Goal: Task Accomplishment & Management: Manage account settings

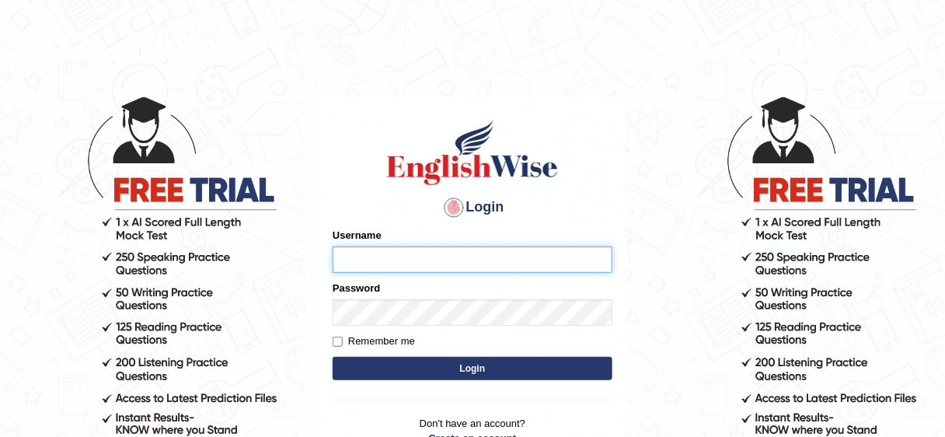
type input "Bakhshish_ewonline"
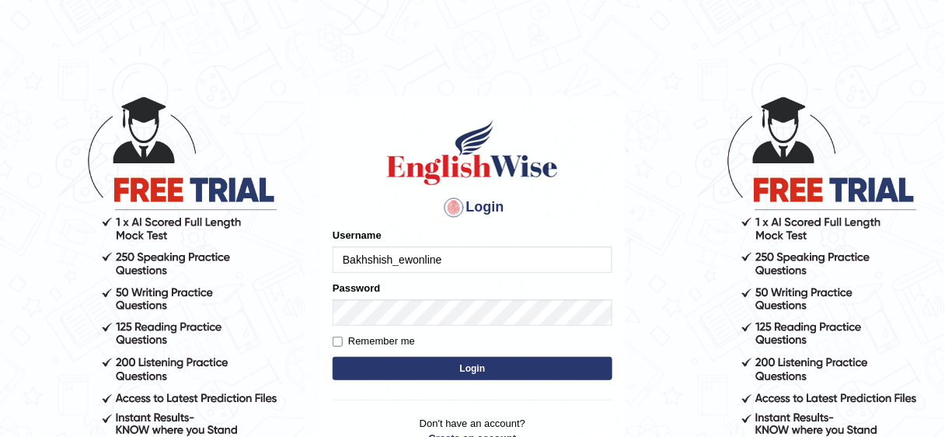
drag, startPoint x: 385, startPoint y: 341, endPoint x: 390, endPoint y: 357, distance: 17.0
click at [385, 341] on label "Remember me" at bounding box center [374, 342] width 82 height 16
click at [343, 341] on input "Remember me" at bounding box center [338, 342] width 10 height 10
checkbox input "true"
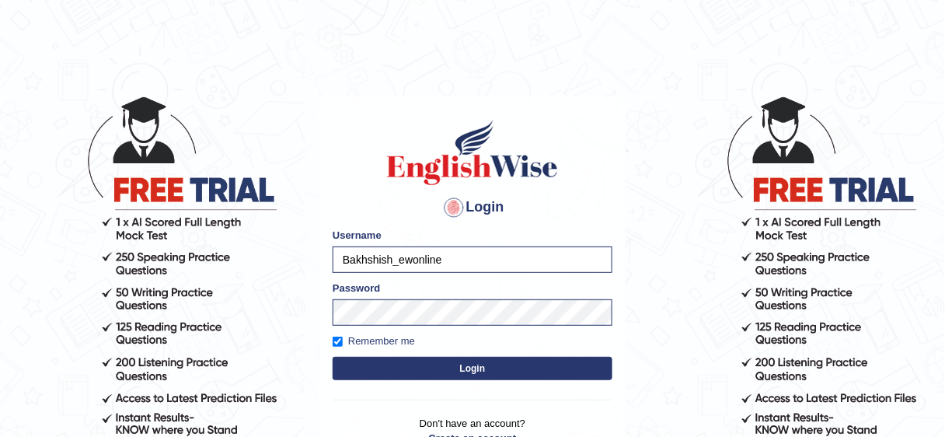
click at [393, 362] on button "Login" at bounding box center [473, 368] width 280 height 23
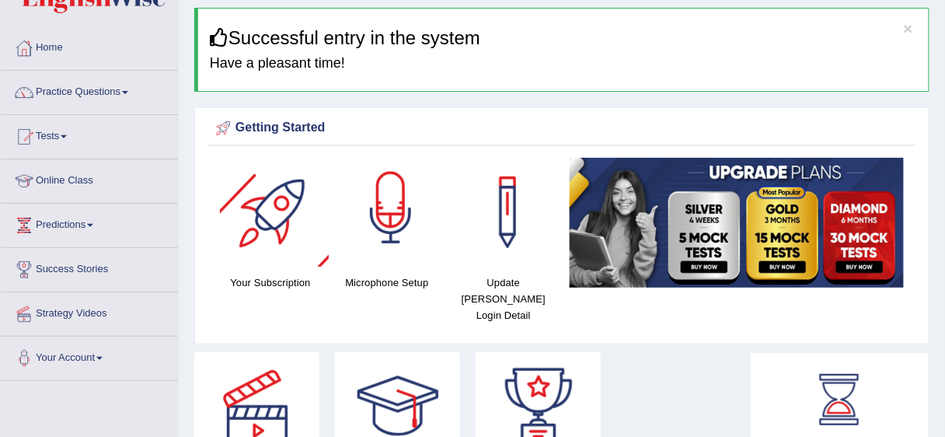
scroll to position [124, 0]
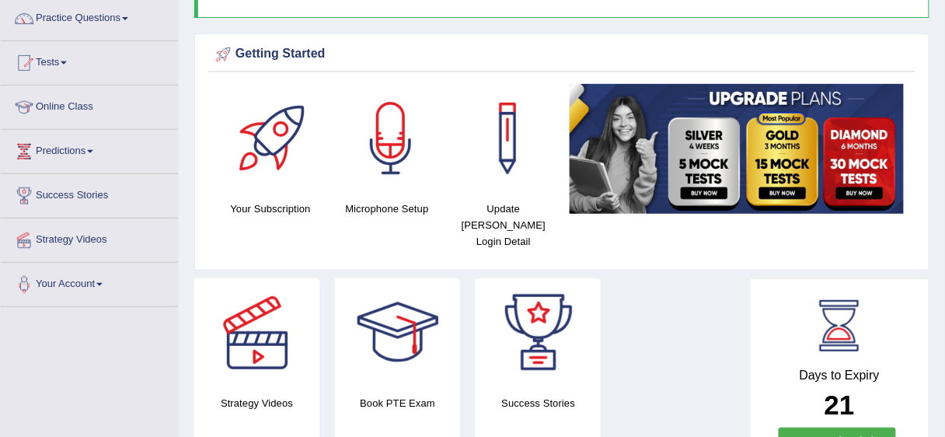
click at [316, 294] on link at bounding box center [256, 332] width 125 height 109
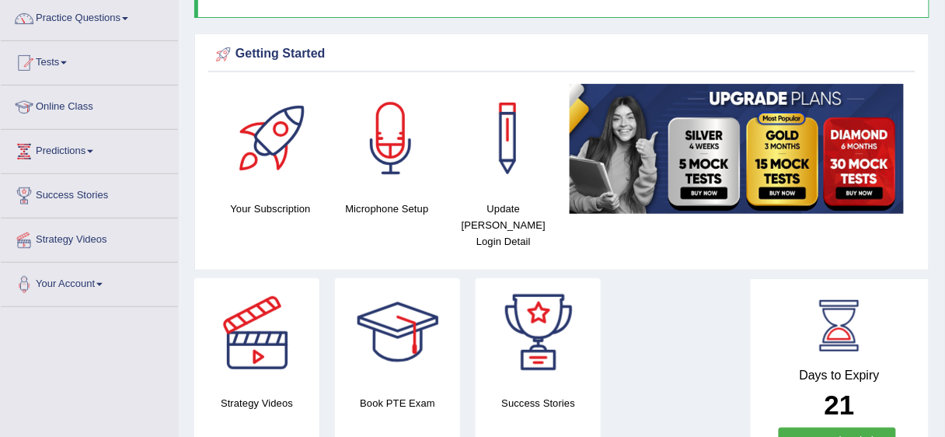
click at [314, 293] on link at bounding box center [256, 332] width 125 height 109
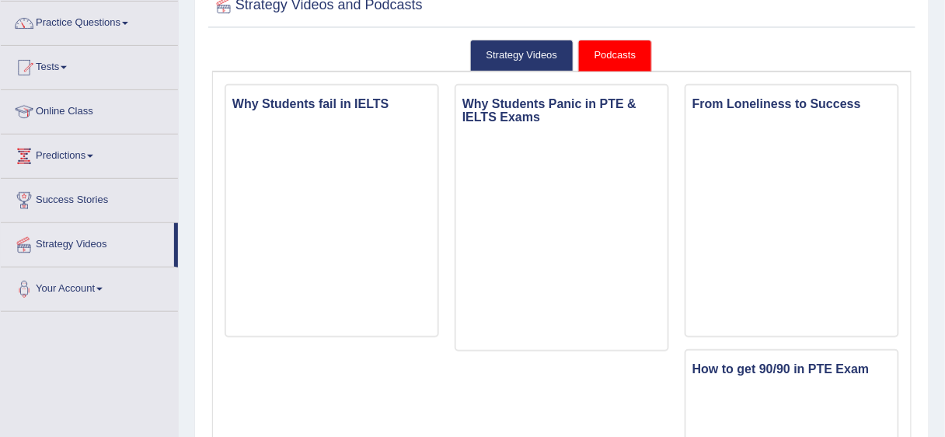
scroll to position [124, 0]
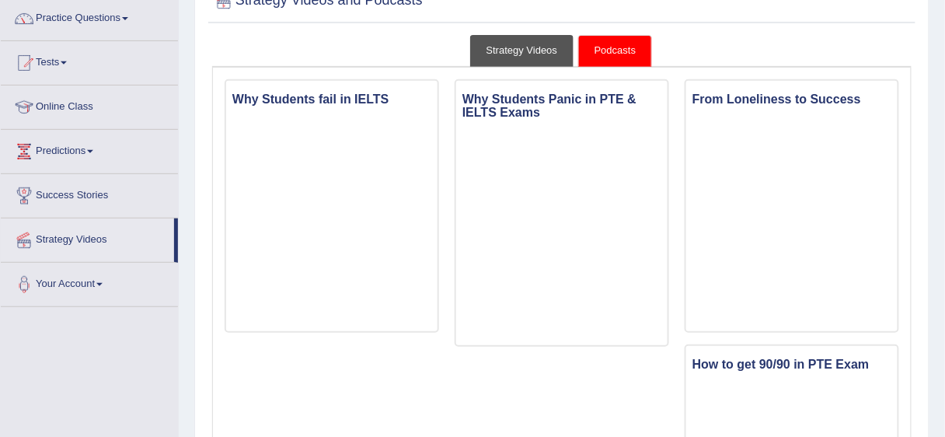
click at [523, 47] on link "Strategy Videos" at bounding box center [522, 51] width 104 height 32
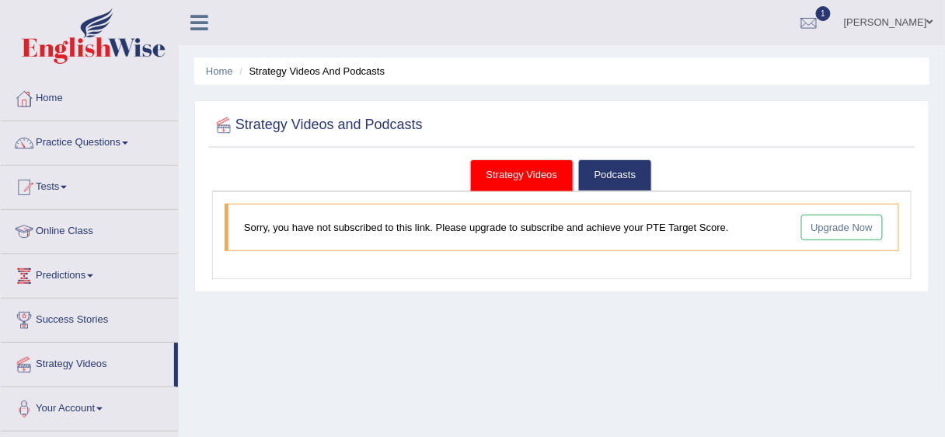
scroll to position [62, 0]
